Goal: Check status: Check status

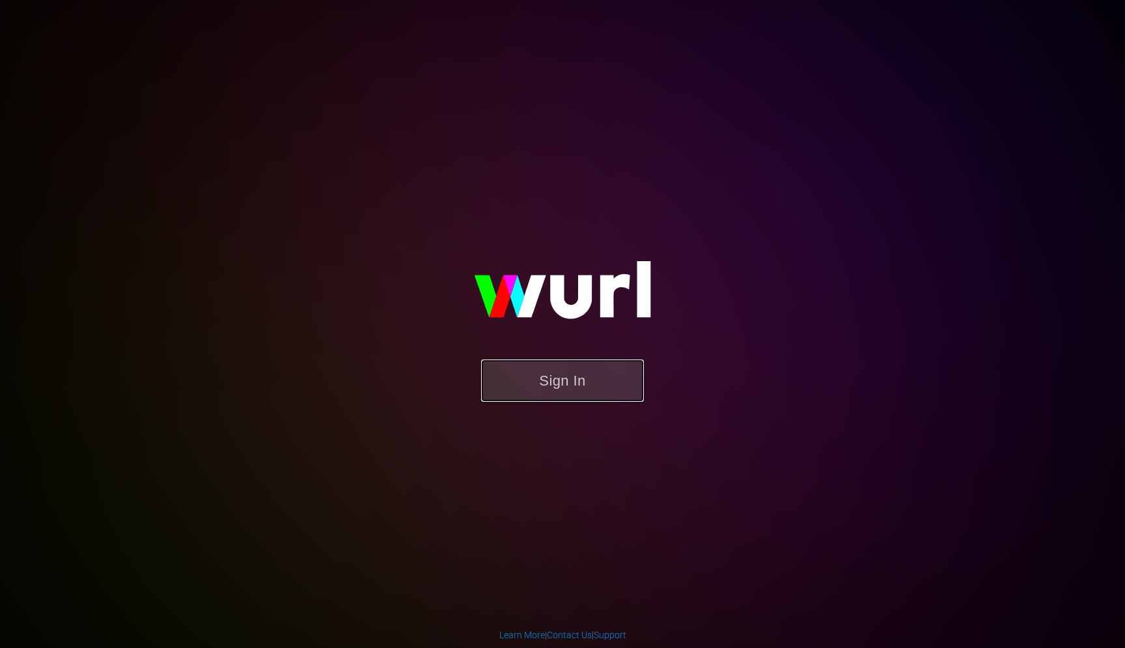
click at [562, 372] on button "Sign In" at bounding box center [562, 380] width 163 height 42
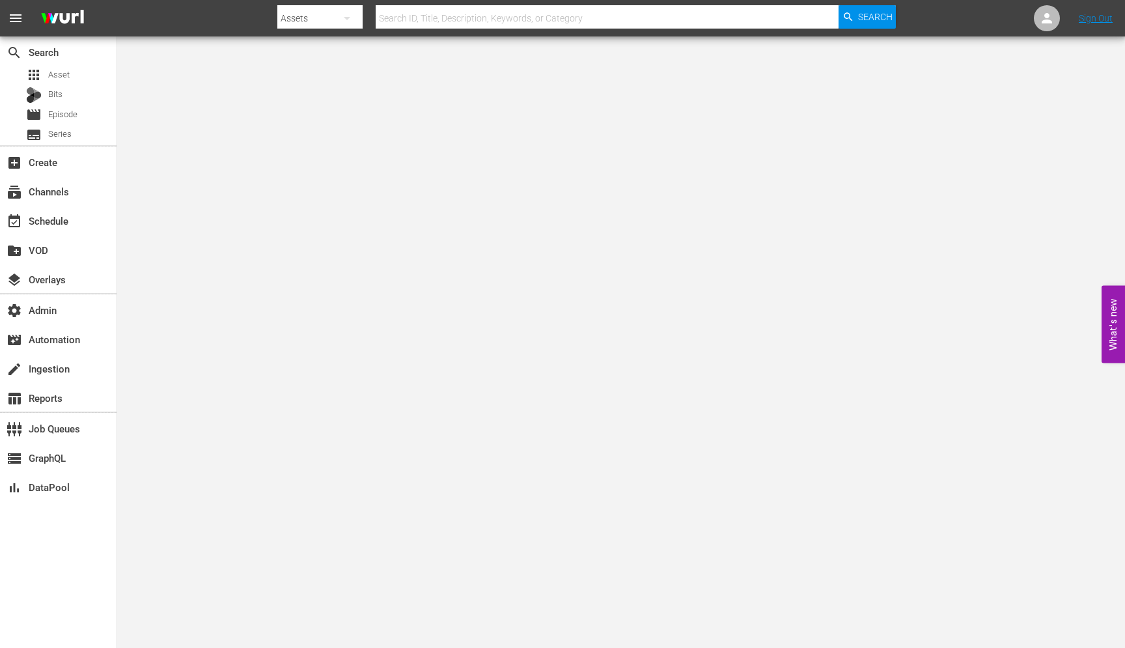
click at [435, 16] on input "text" at bounding box center [607, 18] width 463 height 31
click at [49, 79] on span "Asset" at bounding box center [58, 74] width 21 height 13
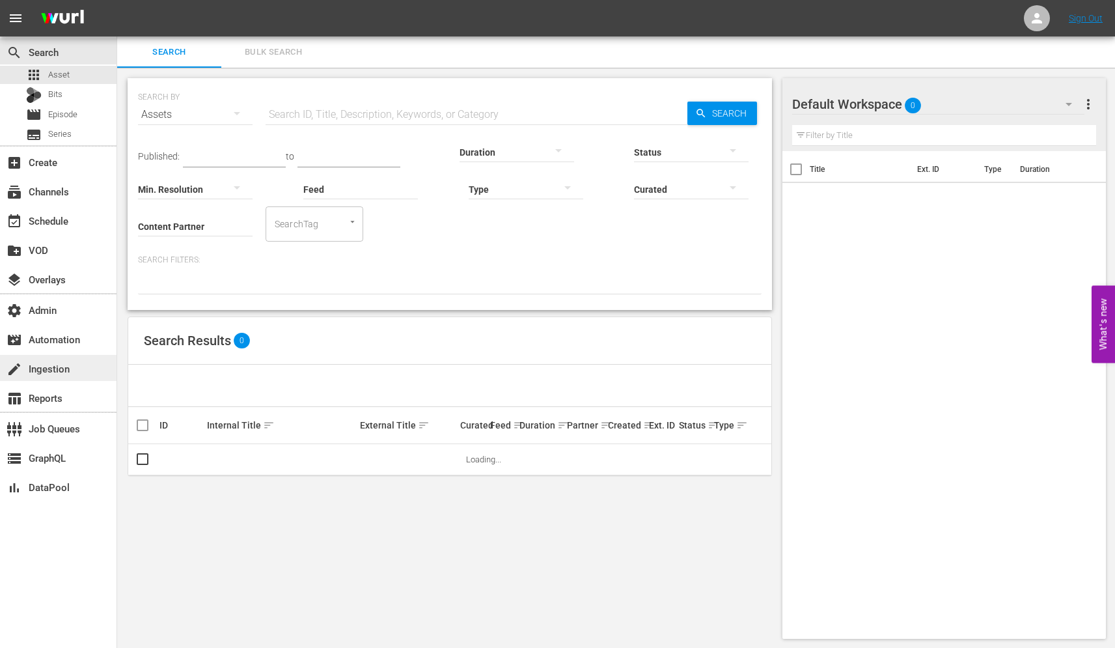
click at [29, 368] on div "create Ingestion" at bounding box center [36, 367] width 73 height 12
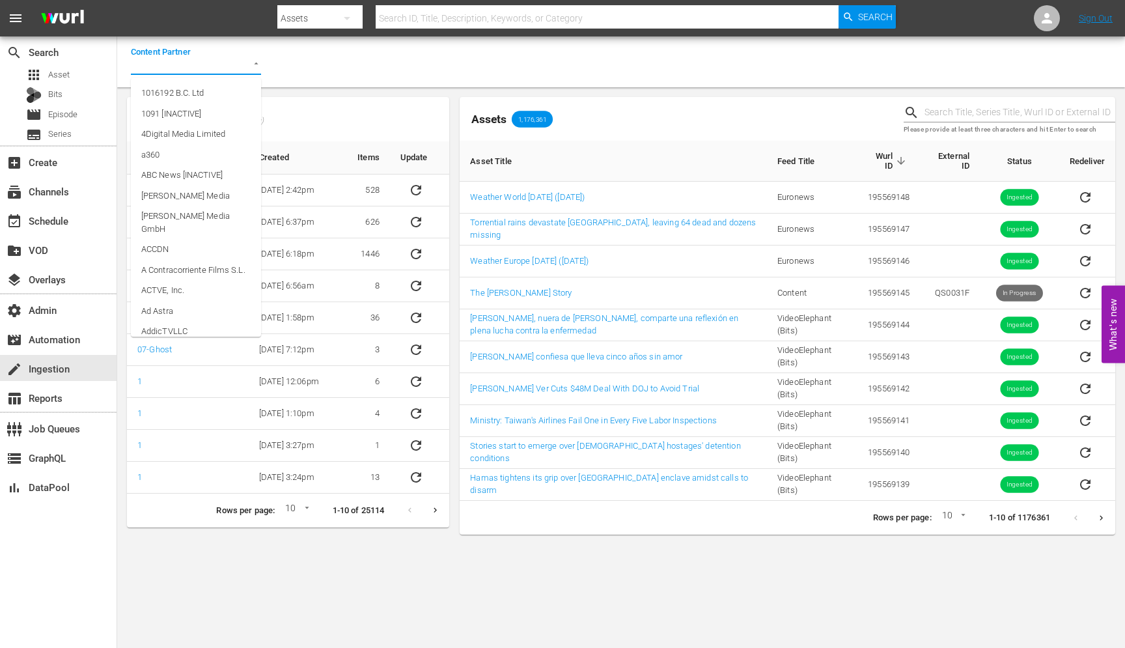
click at [169, 68] on input "Content Partner" at bounding box center [178, 66] width 94 height 18
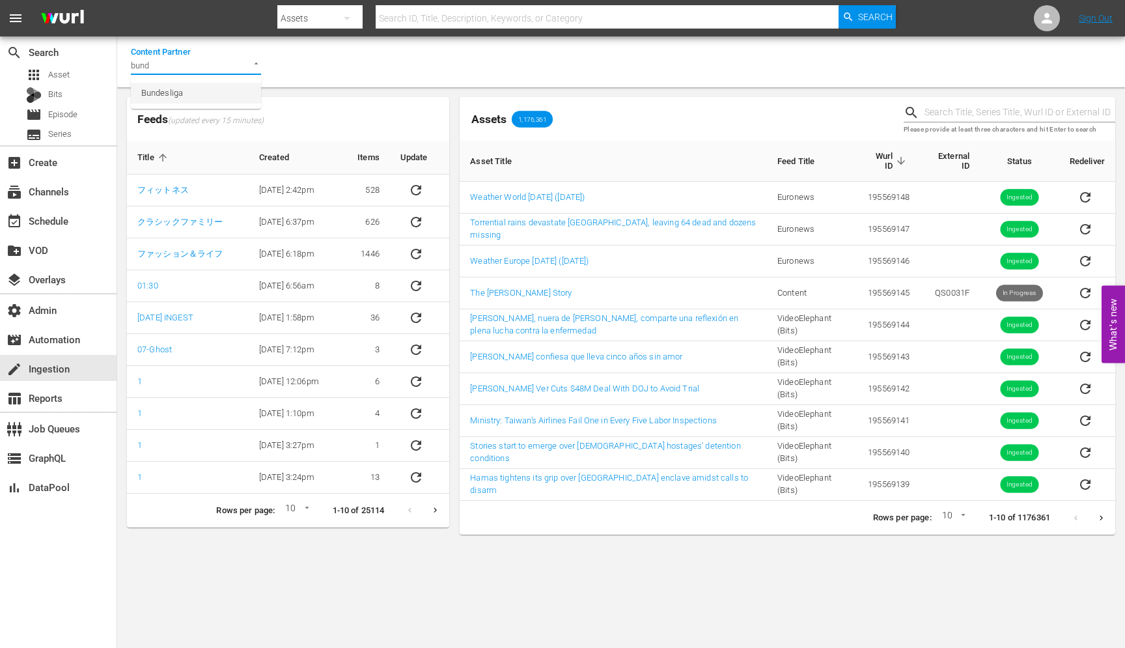
click at [180, 97] on span "Bundesliga" at bounding box center [162, 93] width 42 height 13
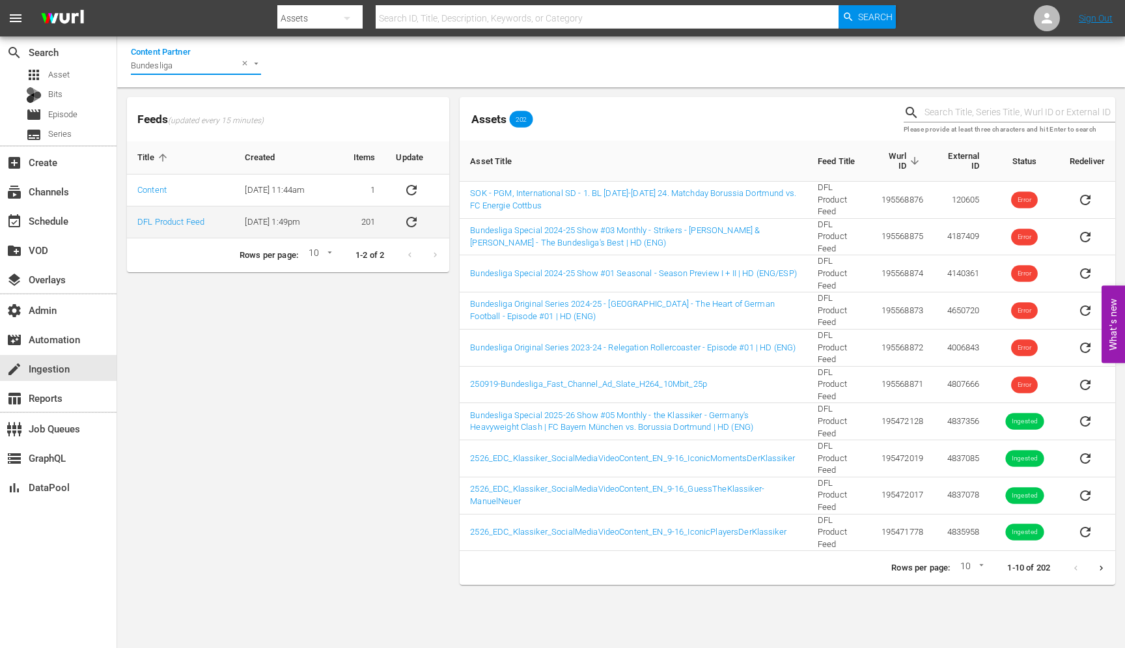
type input "Bundesliga"
click at [228, 232] on td "DFL Product Feed" at bounding box center [180, 222] width 107 height 32
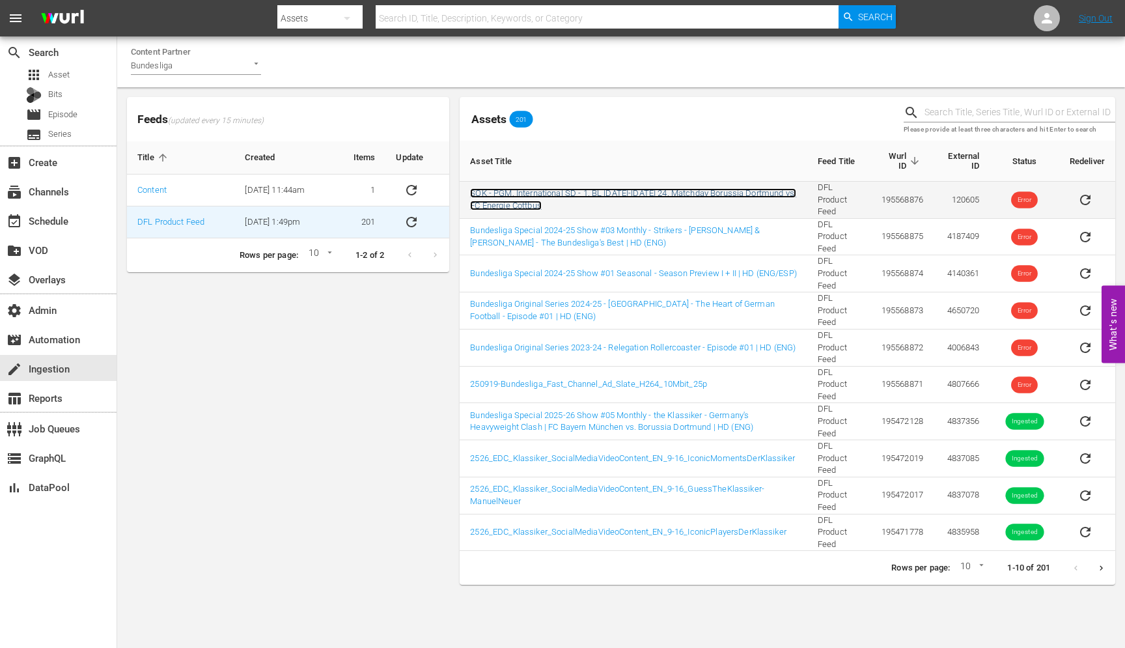
click at [721, 192] on link "SOK - PGM, International SD - 1. BL [DATE]-[DATE] 24. Matchday Borussia Dortmun…" at bounding box center [633, 199] width 326 height 22
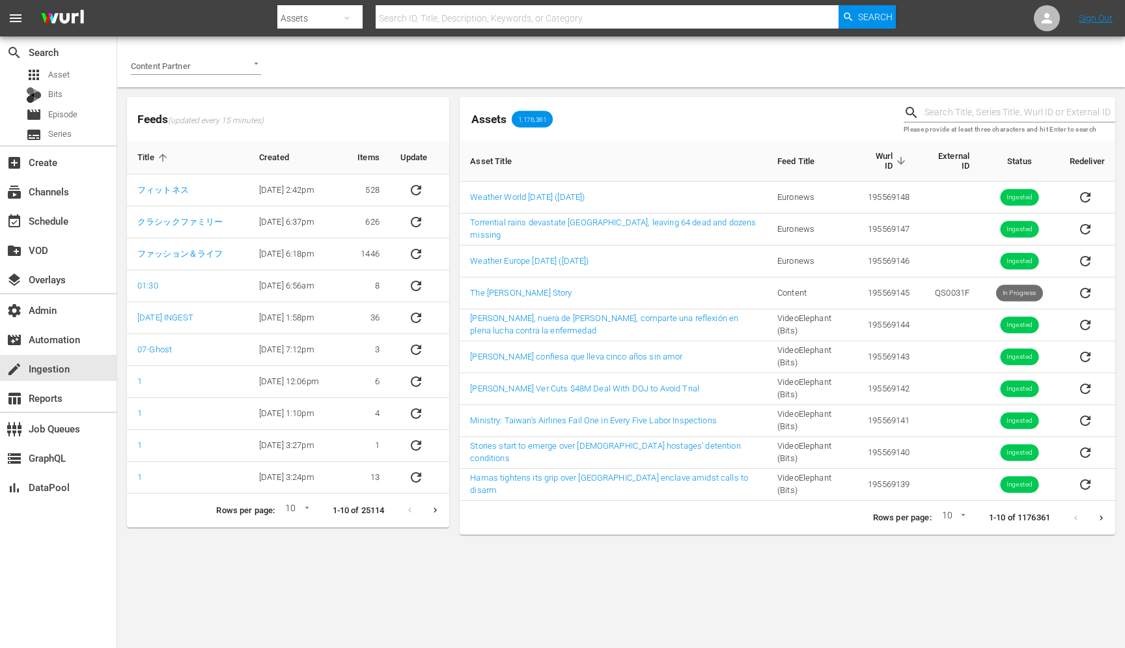
click at [419, 19] on input "text" at bounding box center [607, 18] width 463 height 31
paste input "195568876"
type input "195568876"
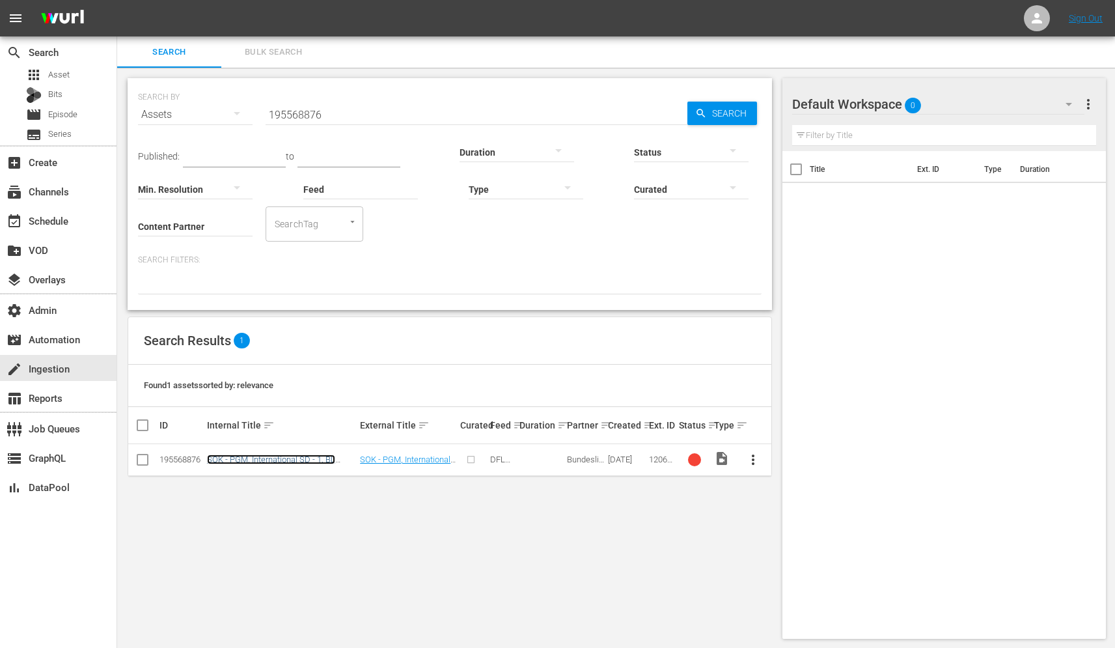
click at [264, 459] on link "SOK - PGM, International SD - 1. BL [DATE]-[DATE] 24. Matchday Borussia Dortmun…" at bounding box center [275, 468] width 137 height 29
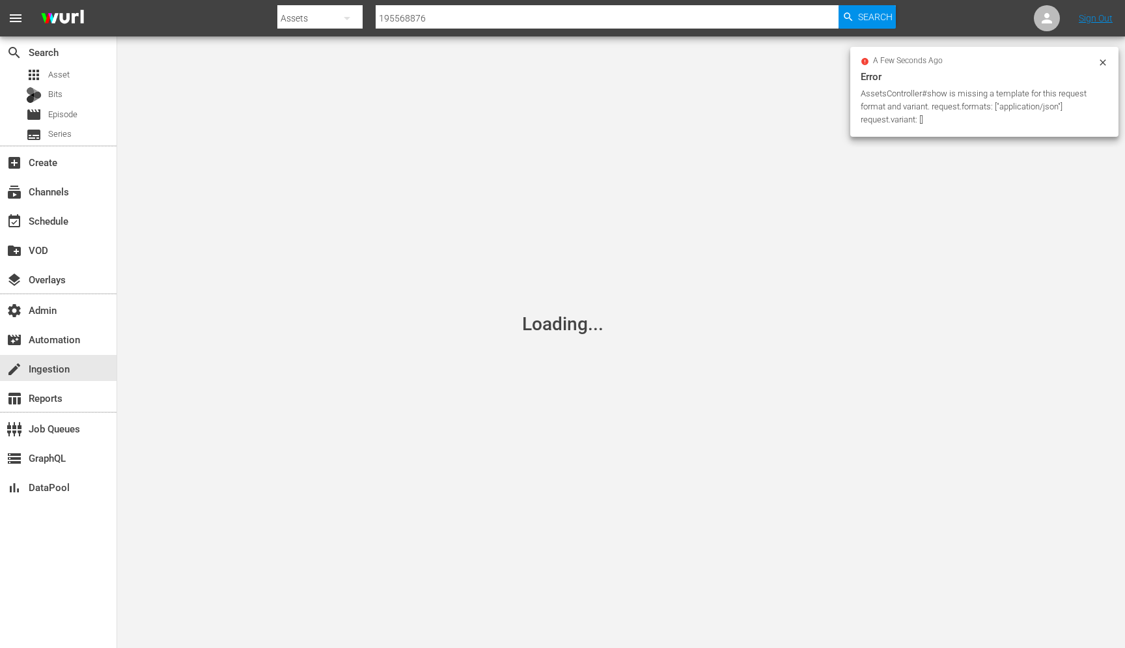
click at [1103, 62] on icon at bounding box center [1102, 62] width 10 height 10
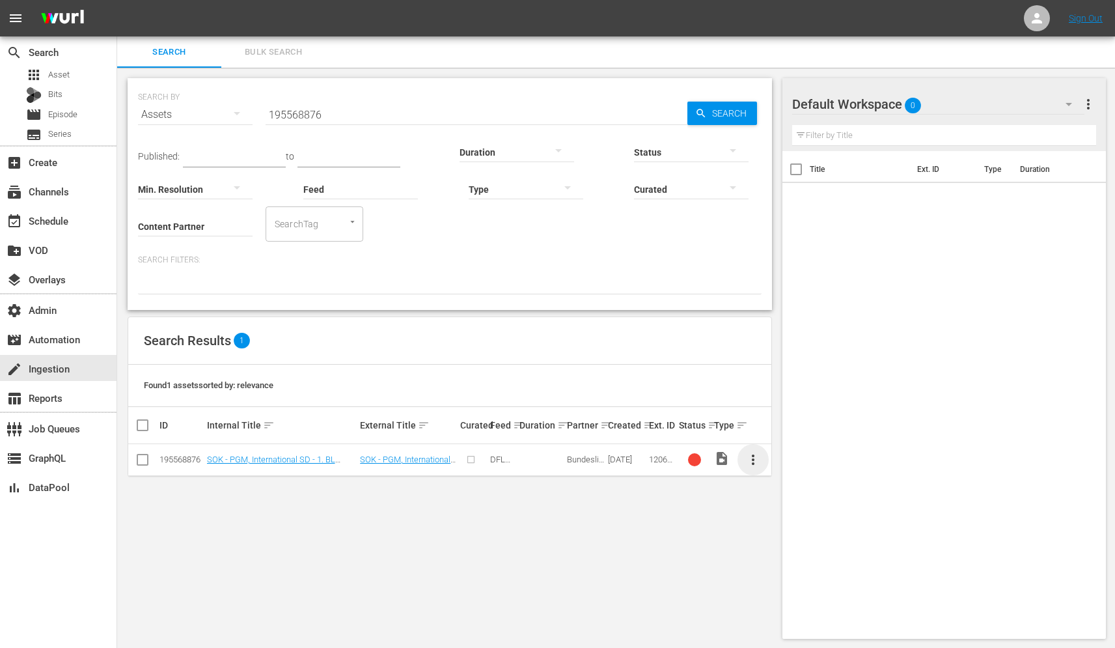
click at [749, 459] on span "more_vert" at bounding box center [753, 460] width 16 height 16
click at [547, 465] on td at bounding box center [541, 460] width 48 height 32
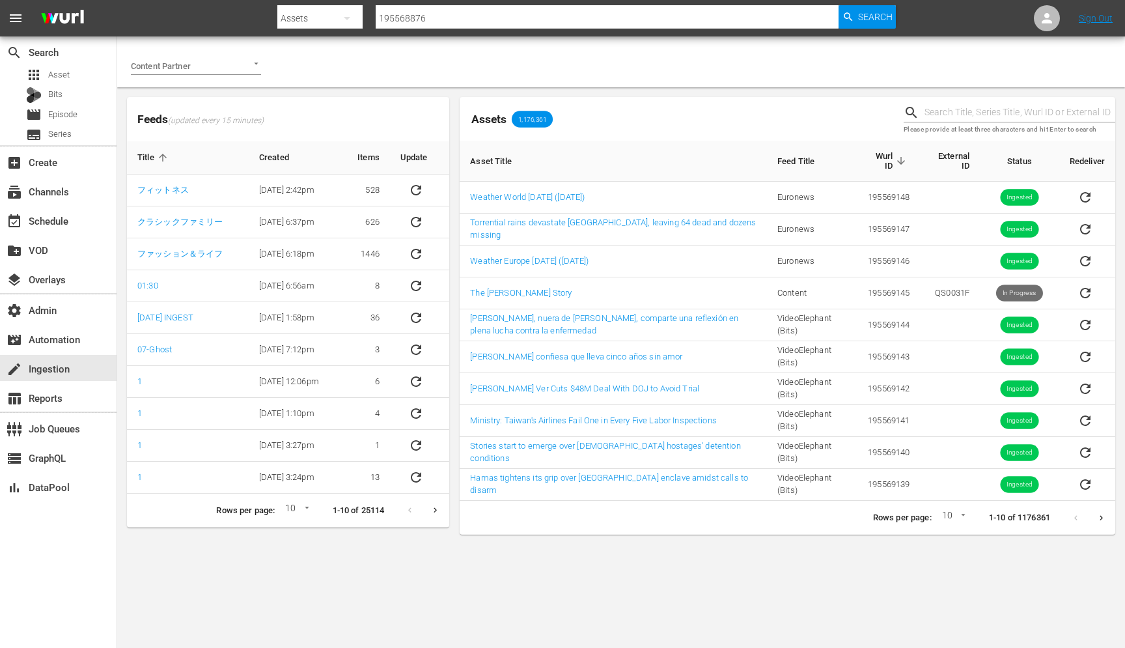
click at [176, 51] on div "Content Partner" at bounding box center [196, 60] width 130 height 29
click at [176, 69] on input "Content Partner" at bounding box center [178, 66] width 94 height 18
click at [194, 93] on li "Bundesliga" at bounding box center [196, 93] width 130 height 21
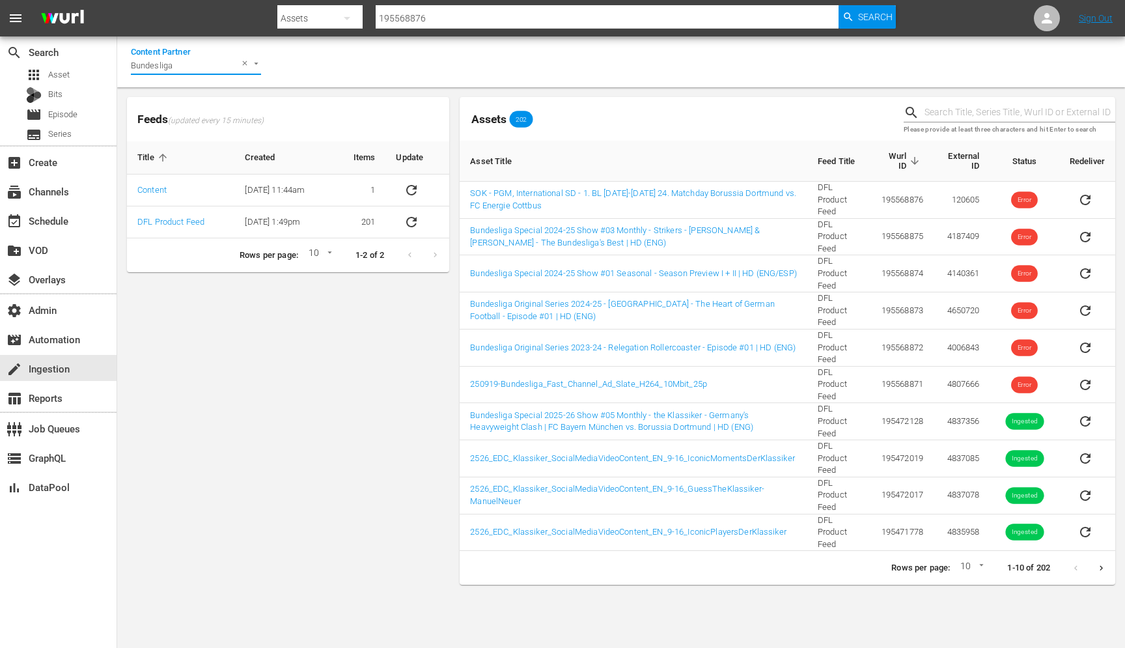
type input "Bundesliga"
